Goal: Check status

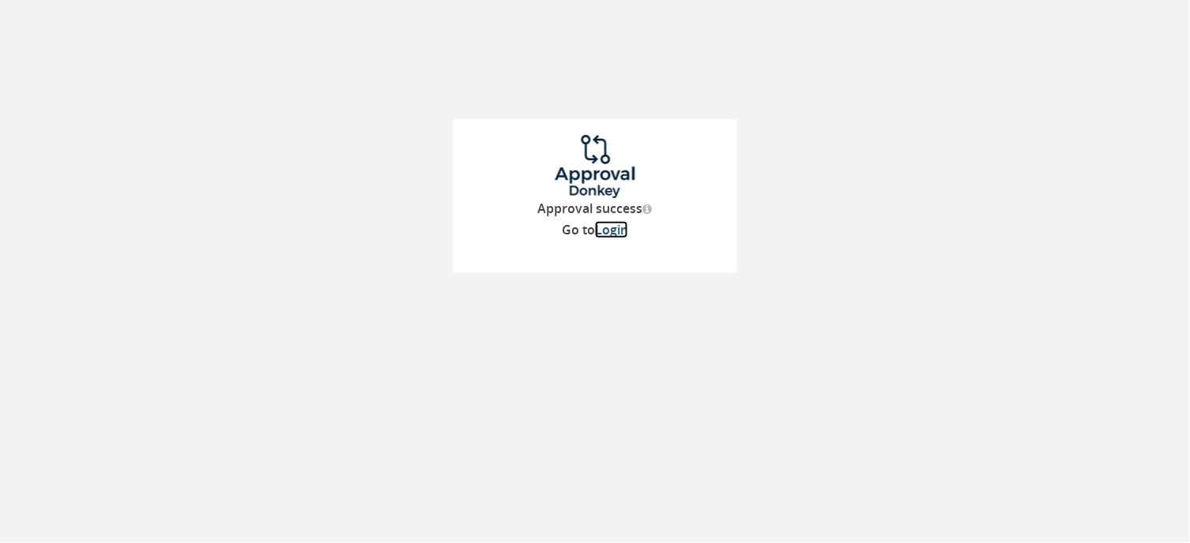
click at [610, 227] on link "Login" at bounding box center [611, 229] width 33 height 17
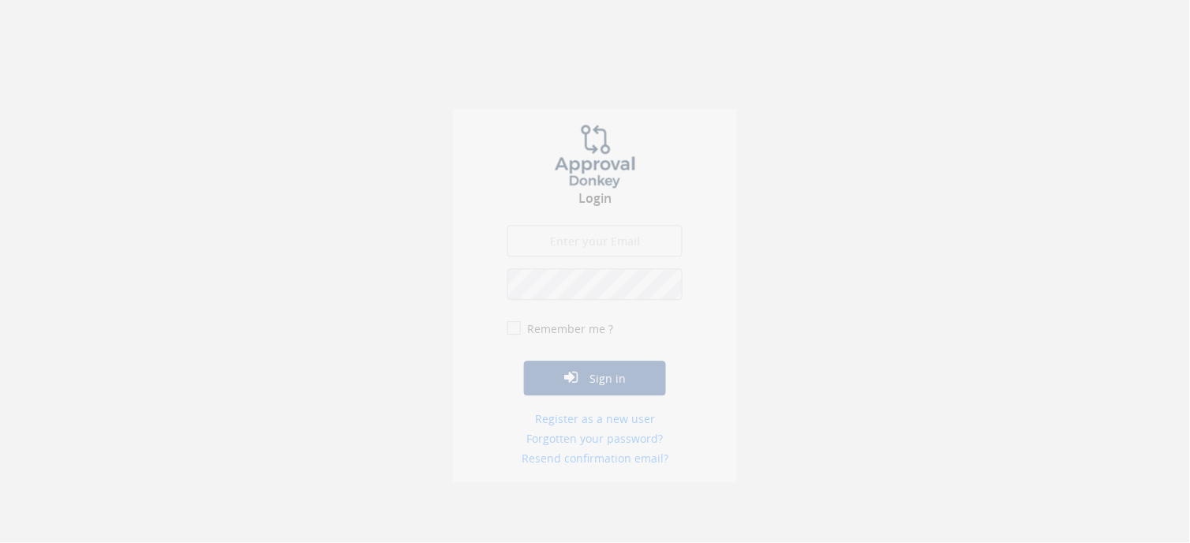
click at [511, 333] on input "Remember me ?" at bounding box center [513, 338] width 10 height 10
checkbox input "true"
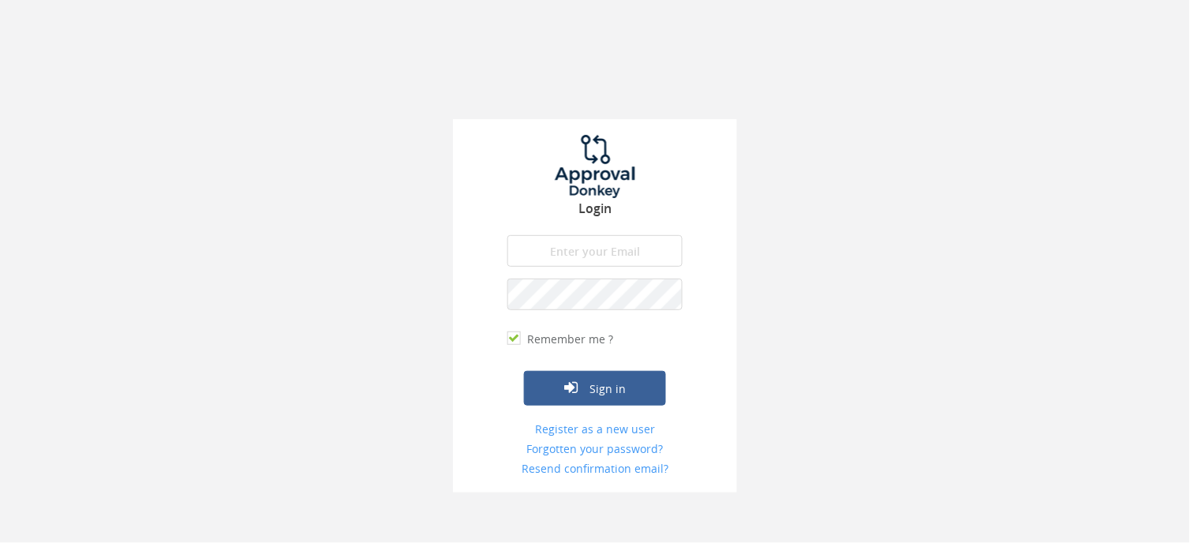
click at [556, 256] on input "email" at bounding box center [595, 251] width 175 height 32
type input "[EMAIL_ADDRESS][DOMAIN_NAME]"
click at [590, 407] on form "[EMAIL_ADDRESS][DOMAIN_NAME] The email is required. Invalid email address. The …" at bounding box center [595, 355] width 175 height 241
click at [596, 393] on button "Sign in" at bounding box center [595, 388] width 142 height 35
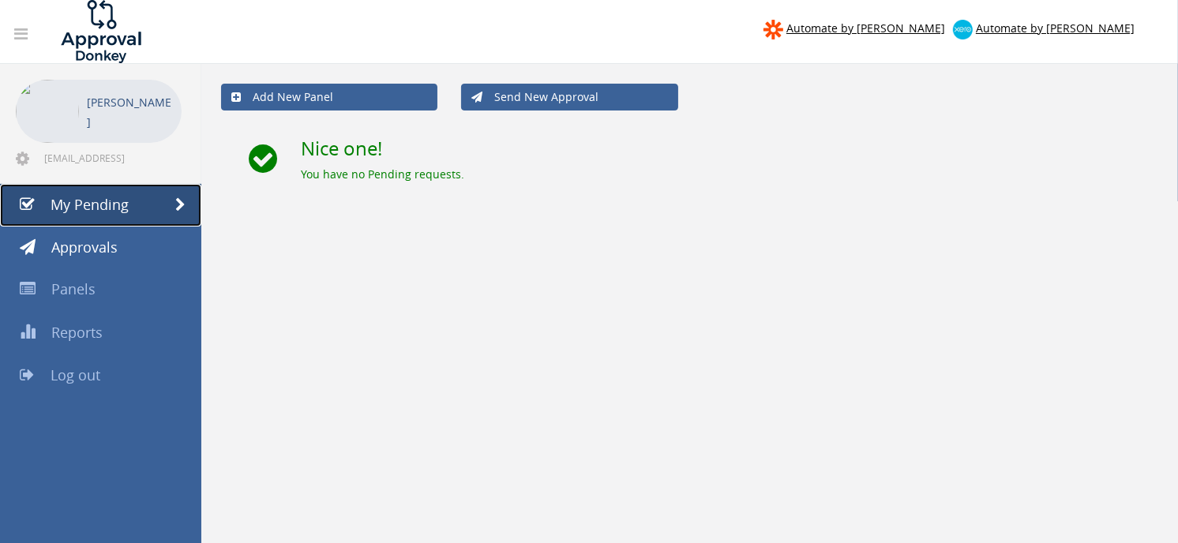
click at [111, 201] on span "My Pending" at bounding box center [90, 204] width 78 height 19
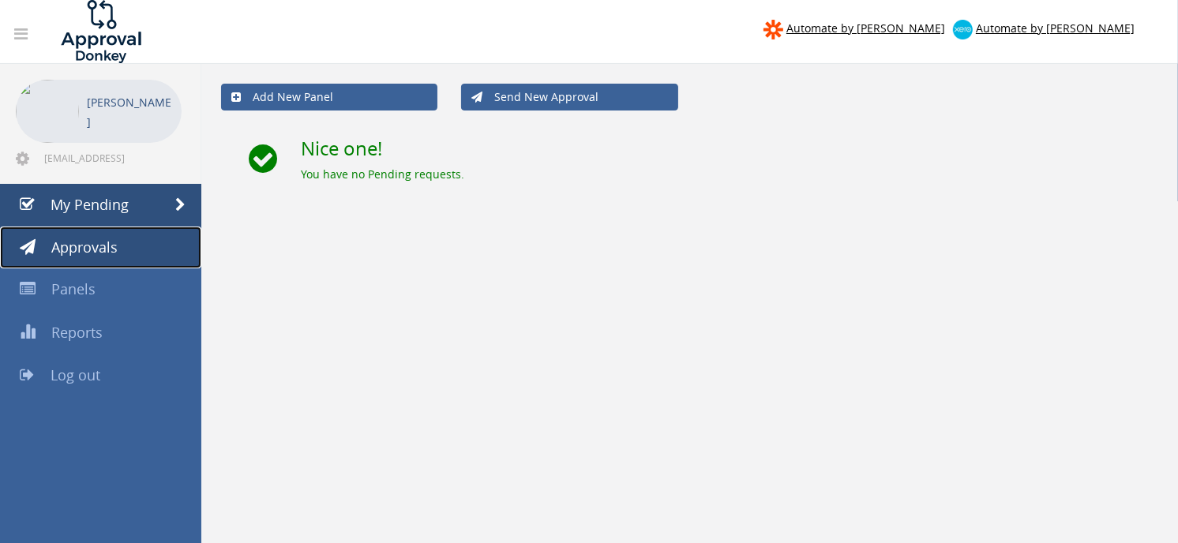
click at [103, 239] on span "Approvals" at bounding box center [84, 247] width 66 height 19
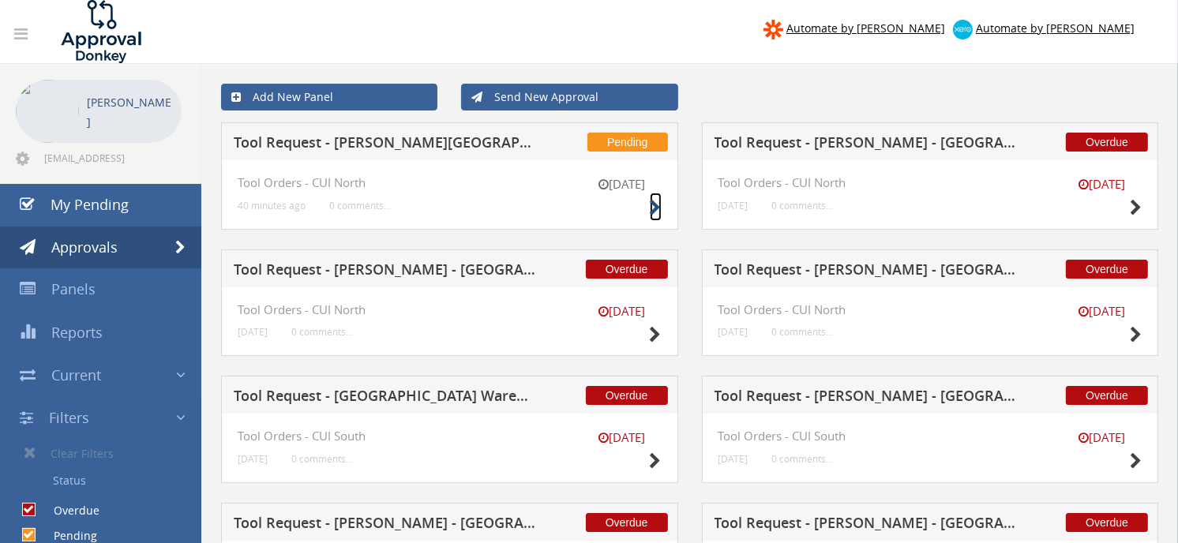
click at [652, 205] on icon at bounding box center [656, 208] width 12 height 17
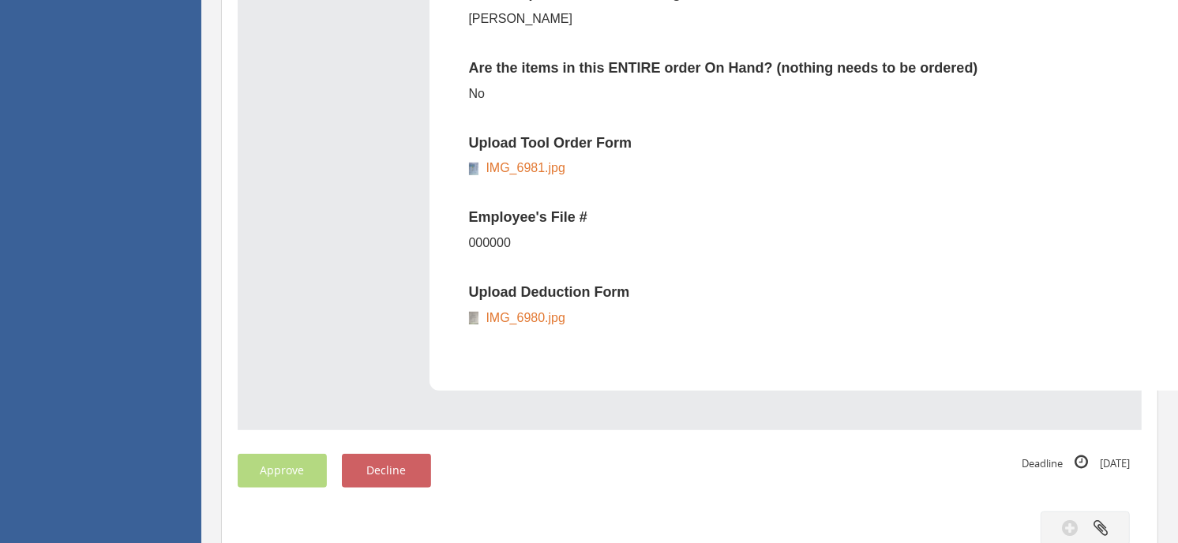
scroll to position [720, 0]
